Goal: Task Accomplishment & Management: Manage account settings

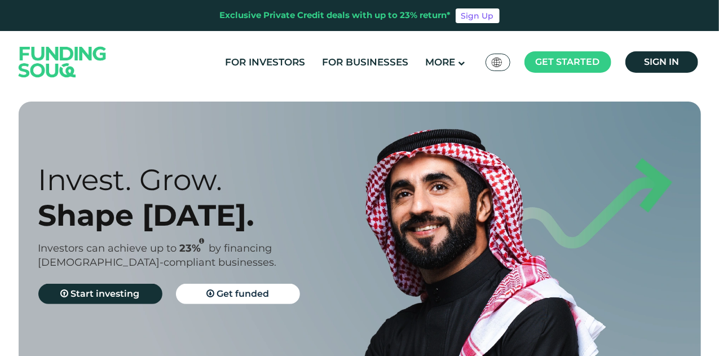
click at [699, 67] on ul "For Investors For Businesses More About Us How It Works" at bounding box center [460, 62] width 487 height 23
click at [682, 68] on link "Sign in" at bounding box center [661, 61] width 73 height 21
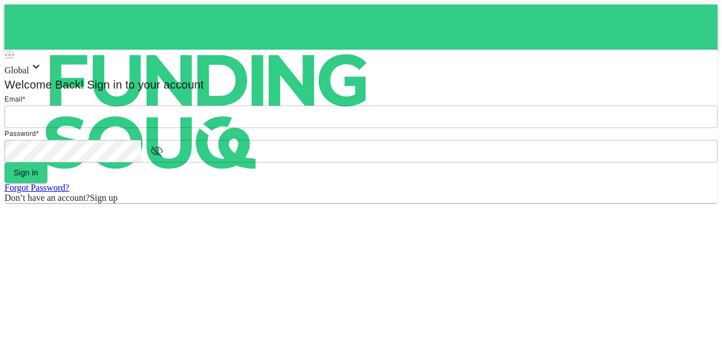
type input "mohanad.y.yasin@hotmail.com"
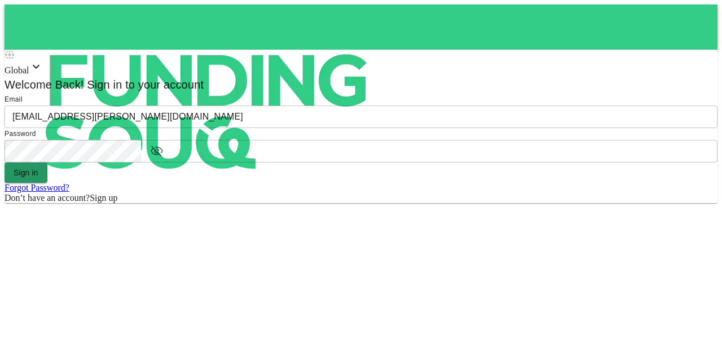
click at [47, 183] on button "Sign in" at bounding box center [26, 172] width 43 height 20
drag, startPoint x: 0, startPoint y: 0, endPoint x: 320, endPoint y: 250, distance: 405.7
click at [320, 203] on form "Email email mohanad.y.yasin@hotmail.com email Password password password Sign i…" at bounding box center [361, 148] width 713 height 109
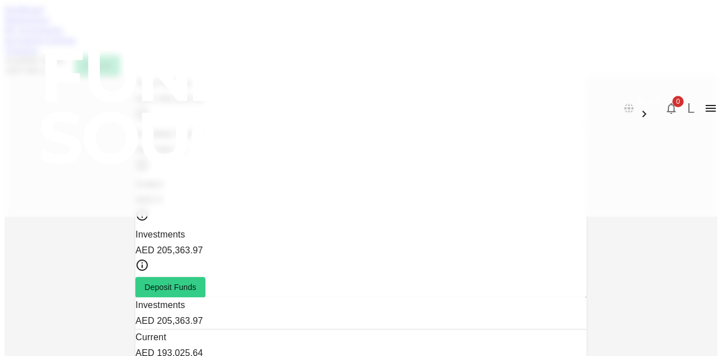
click at [76, 45] on link "Investment Settings" at bounding box center [41, 40] width 72 height 10
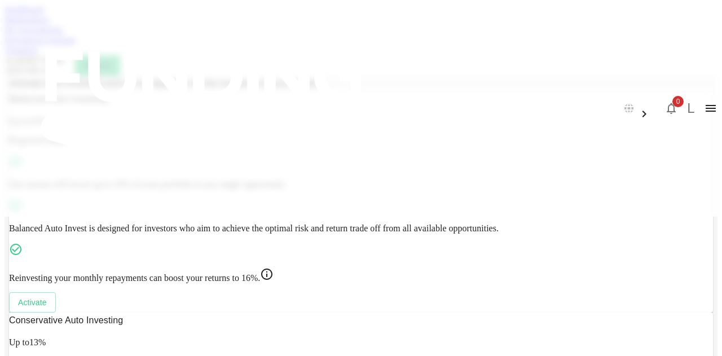
click at [43, 14] on link "Dashboard" at bounding box center [24, 10] width 39 height 10
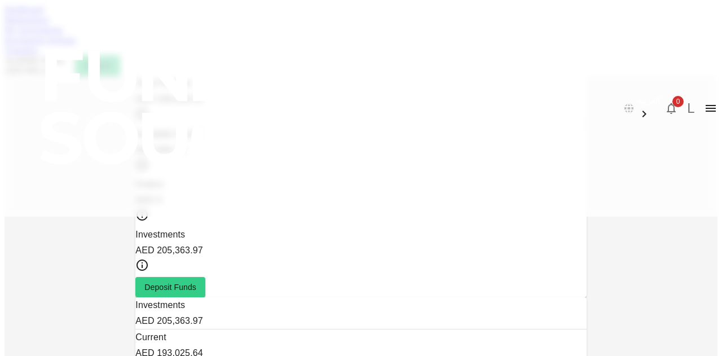
scroll to position [96, 0]
click at [50, 24] on link "Marketplace" at bounding box center [27, 20] width 45 height 10
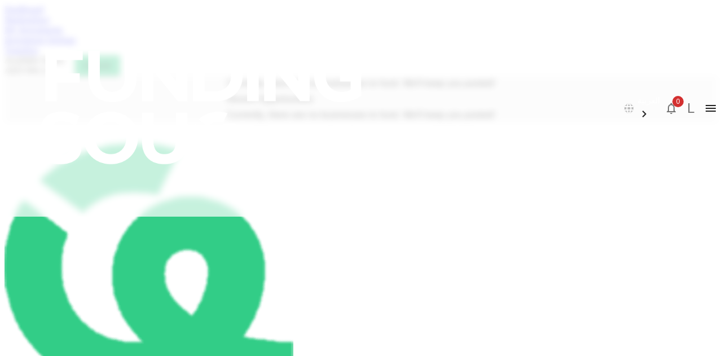
click at [63, 34] on link "My Investments" at bounding box center [34, 30] width 59 height 10
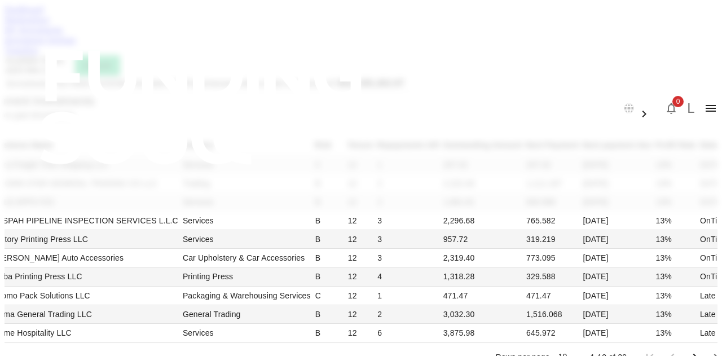
click at [76, 45] on link "Investment Settings" at bounding box center [41, 40] width 72 height 10
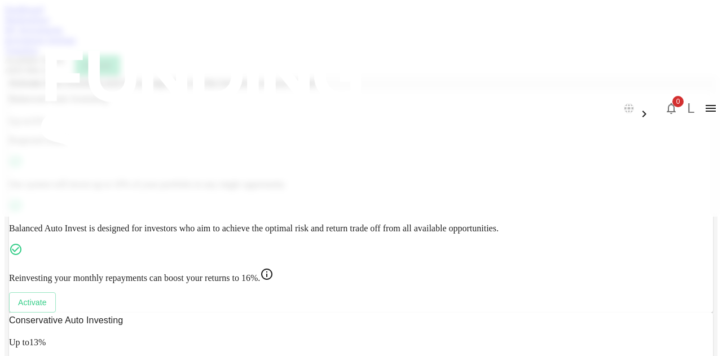
click at [38, 55] on link "Transfers" at bounding box center [22, 50] width 34 height 10
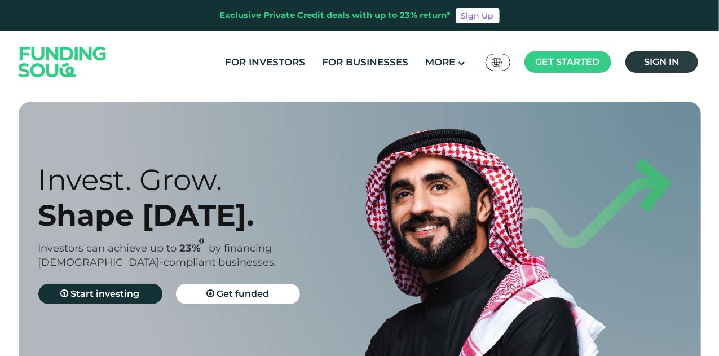
click at [670, 55] on link "Sign in" at bounding box center [661, 61] width 73 height 21
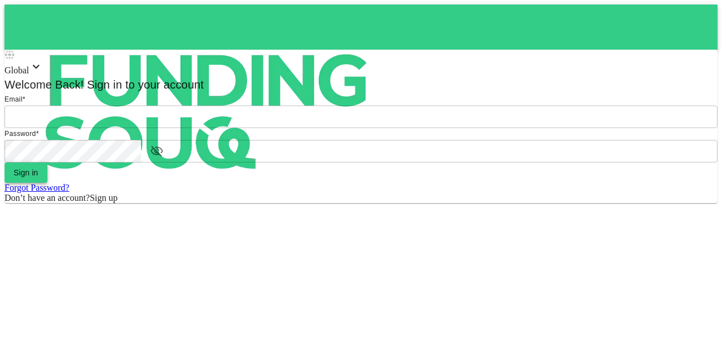
type input "[EMAIL_ADDRESS][PERSON_NAME][DOMAIN_NAME]"
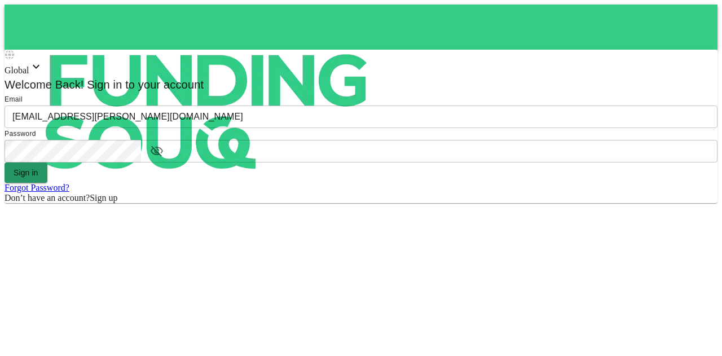
click at [47, 183] on button "Sign in" at bounding box center [26, 172] width 43 height 20
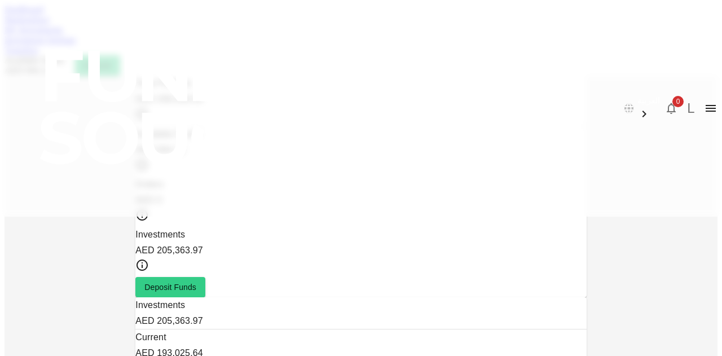
click at [50, 24] on link "Marketplace" at bounding box center [27, 20] width 45 height 10
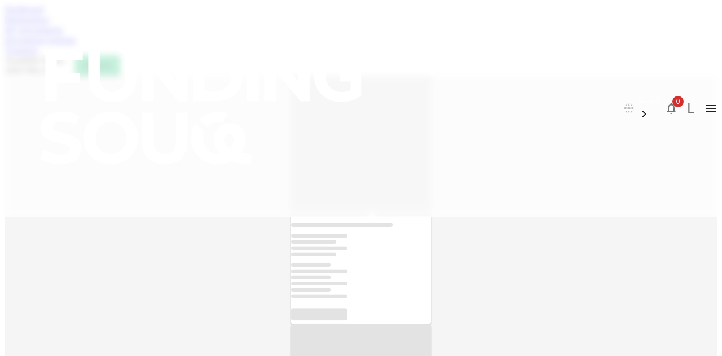
click at [63, 34] on link "My Investments" at bounding box center [34, 30] width 59 height 10
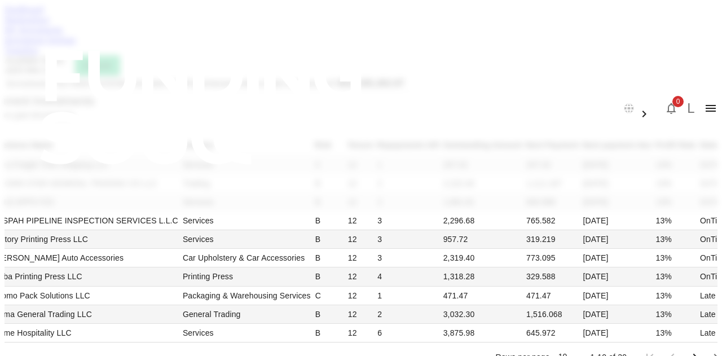
click at [288, 45] on div "Investment Settings" at bounding box center [361, 40] width 713 height 10
click at [76, 45] on link "Investment Settings" at bounding box center [41, 40] width 72 height 10
